Goal: Information Seeking & Learning: Learn about a topic

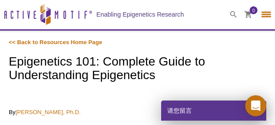
select select "[GEOGRAPHIC_DATA]"
select select "中文"
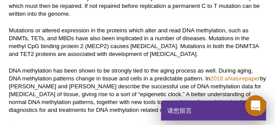
scroll to position [3156, 0]
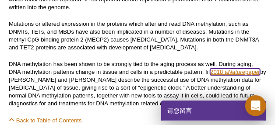
click at [218, 69] on link "2018 a Nature paper" at bounding box center [236, 72] width 50 height 7
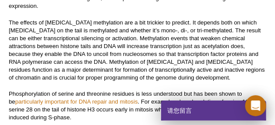
scroll to position [3528, 0]
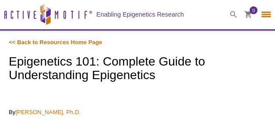
select select "[GEOGRAPHIC_DATA]"
select select "中文"
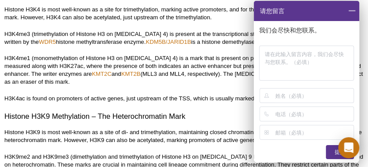
scroll to position [1783, 0]
click at [275, 8] on span at bounding box center [351, 11] width 15 height 20
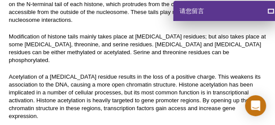
scroll to position [3386, 0]
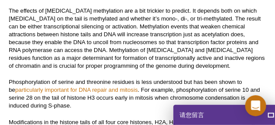
drag, startPoint x: 241, startPoint y: 11, endPoint x: 243, endPoint y: 131, distance: 120.2
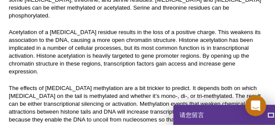
scroll to position [3414, 0]
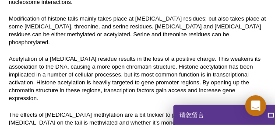
click at [232, 122] on div "请您留言" at bounding box center [226, 115] width 105 height 20
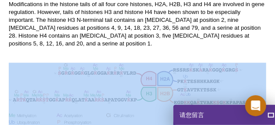
scroll to position [3655, 0]
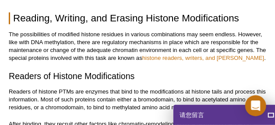
scroll to position [3809, 0]
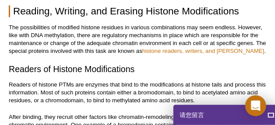
click at [147, 81] on p "Readers of histone PTMs are enzymes that bind to the modifications at histone t…" at bounding box center [138, 93] width 258 height 24
click at [153, 34] on span "button" at bounding box center [153, 34] width 0 height 0
click at [209, 81] on p "Readers of histone PTMs are enzymes that bind to the modifications at histone t…" at bounding box center [138, 93] width 258 height 24
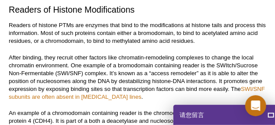
scroll to position [3875, 0]
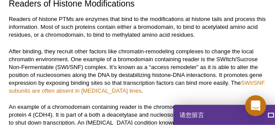
click at [183, 104] on p "An example of a chromodomain containing reader is the chromodomain-helicase-DNA…" at bounding box center [138, 120] width 258 height 32
click at [189, 65] on span "button" at bounding box center [189, 65] width 0 height 0
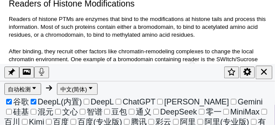
scroll to position [22, 0]
click at [261, 104] on p "An example of a chromodomain containing reader is the chromodomain-helicase-DNA…" at bounding box center [138, 120] width 258 height 32
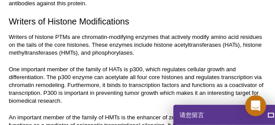
scroll to position [4006, 0]
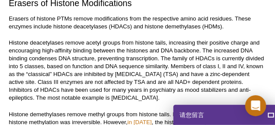
scroll to position [4182, 0]
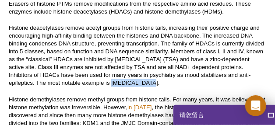
drag, startPoint x: 73, startPoint y: 16, endPoint x: 105, endPoint y: 17, distance: 32.0
click at [105, 24] on p "Histone deacetylases remove acetyl groups from histone tails, increasing their …" at bounding box center [138, 55] width 258 height 63
click at [111, 27] on span "button" at bounding box center [111, 27] width 0 height 0
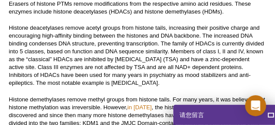
click at [227, 24] on p "Histone deacetylases remove acetyl groups from histone tails, increasing their …" at bounding box center [138, 55] width 258 height 63
click at [234, 19] on span "button" at bounding box center [234, 19] width 0 height 0
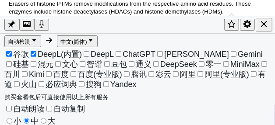
scroll to position [18, 0]
click at [265, 24] on p "Histone deacetylases remove acetyl groups from histone tails, increasing their …" at bounding box center [138, 55] width 258 height 63
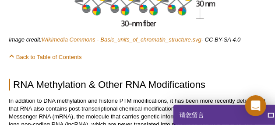
scroll to position [4730, 0]
